Goal: Find specific page/section: Find specific page/section

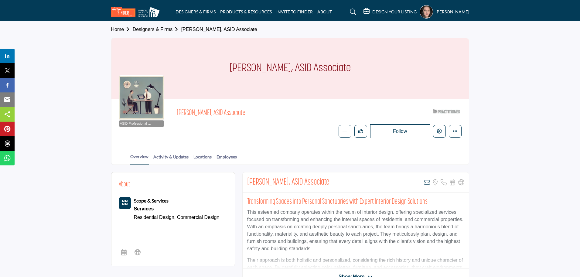
click at [372, 66] on div "[PERSON_NAME], ASID Associate" at bounding box center [289, 68] width 357 height 61
drag, startPoint x: 285, startPoint y: 67, endPoint x: 235, endPoint y: 66, distance: 50.1
click at [235, 66] on h1 "[PERSON_NAME], ASID Associate" at bounding box center [290, 68] width 121 height 61
copy h1 "[PERSON_NAME]"
